Goal: Navigation & Orientation: Go to known website

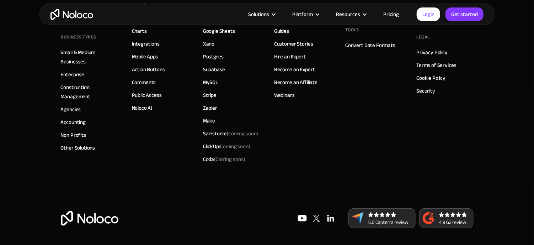
scroll to position [1537, 0]
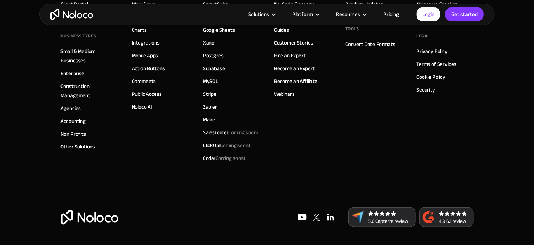
click at [95, 221] on img at bounding box center [90, 216] width 58 height 15
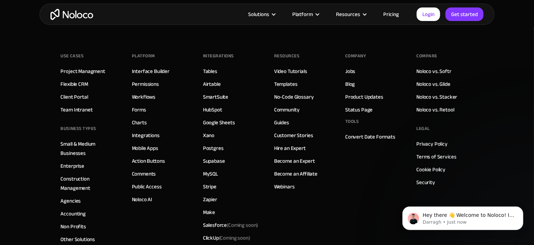
scroll to position [3752, 0]
